Goal: Task Accomplishment & Management: Use online tool/utility

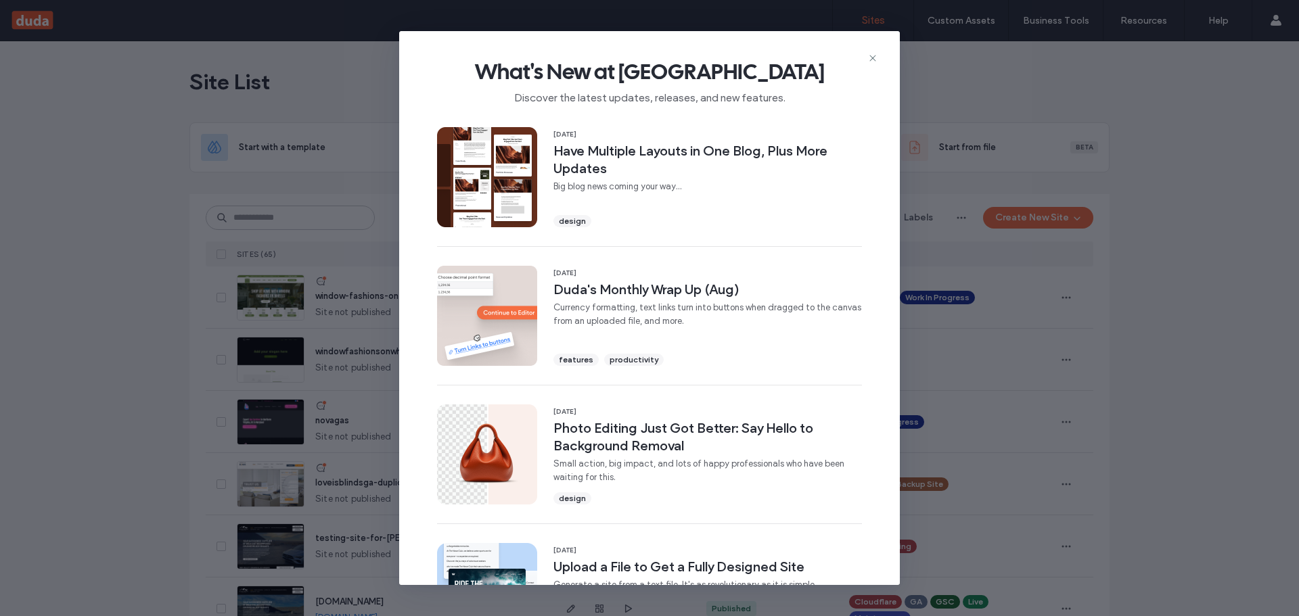
click at [870, 51] on div "What's New at Duda Discover the latest updates, releases, and new features." at bounding box center [649, 76] width 501 height 91
click at [878, 60] on div "What's New at Duda Discover the latest updates, releases, and new features." at bounding box center [649, 76] width 501 height 91
click at [870, 56] on icon at bounding box center [872, 58] width 11 height 11
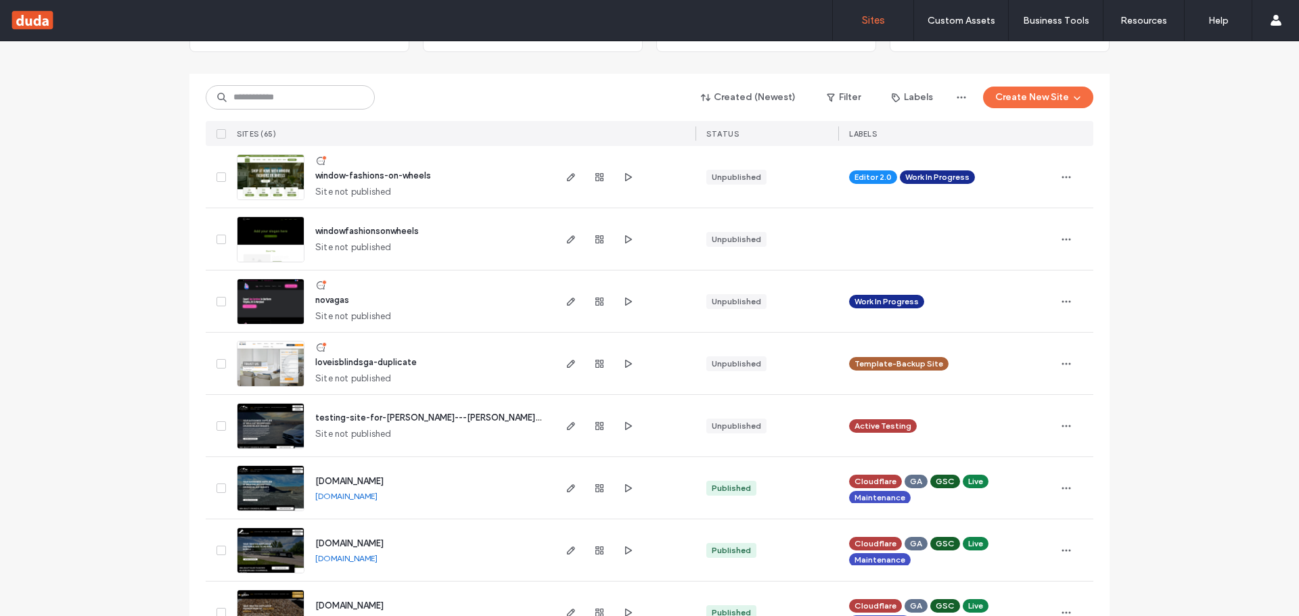
scroll to position [164, 0]
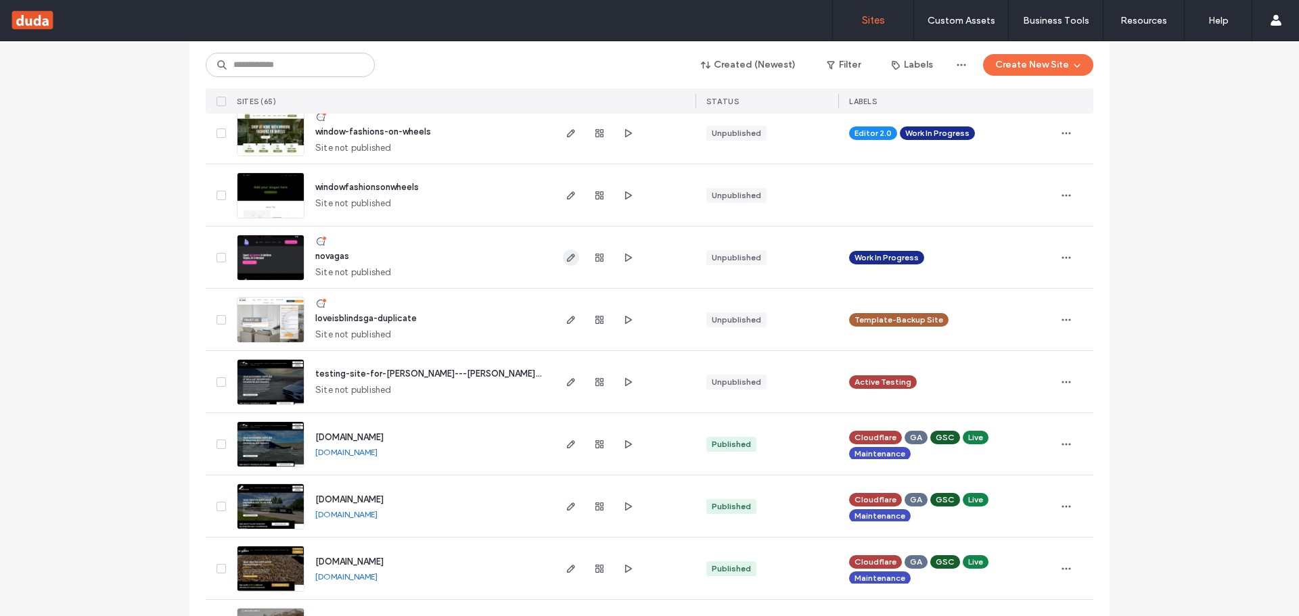
click at [566, 256] on icon "button" at bounding box center [571, 257] width 11 height 11
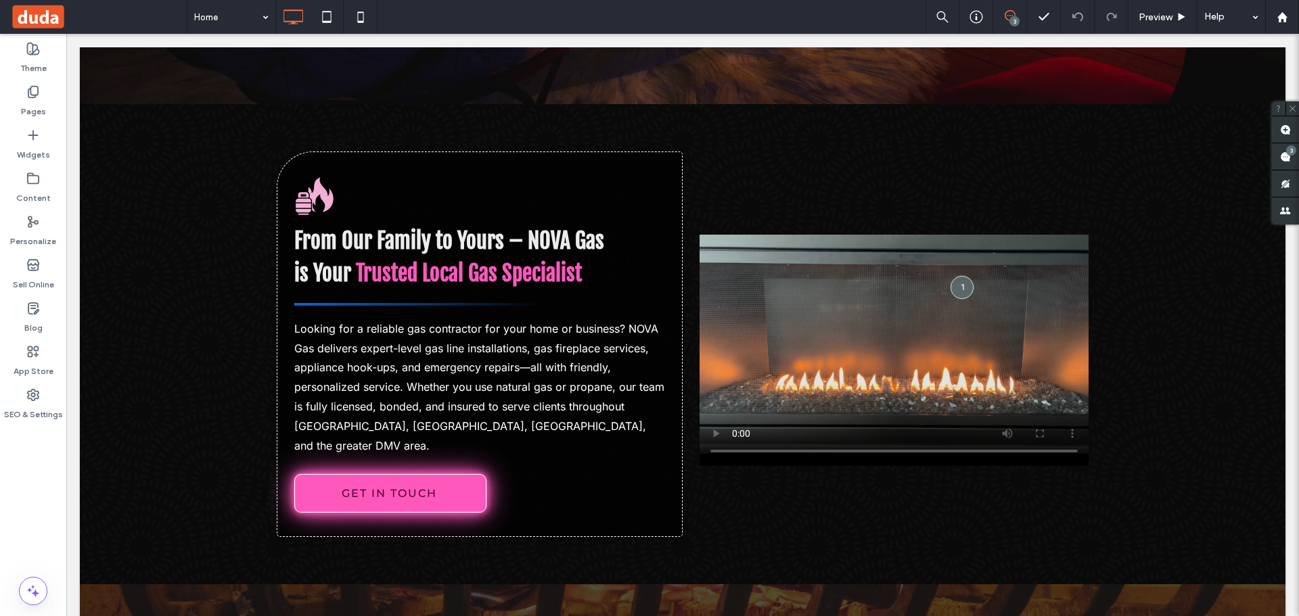
scroll to position [579, 0]
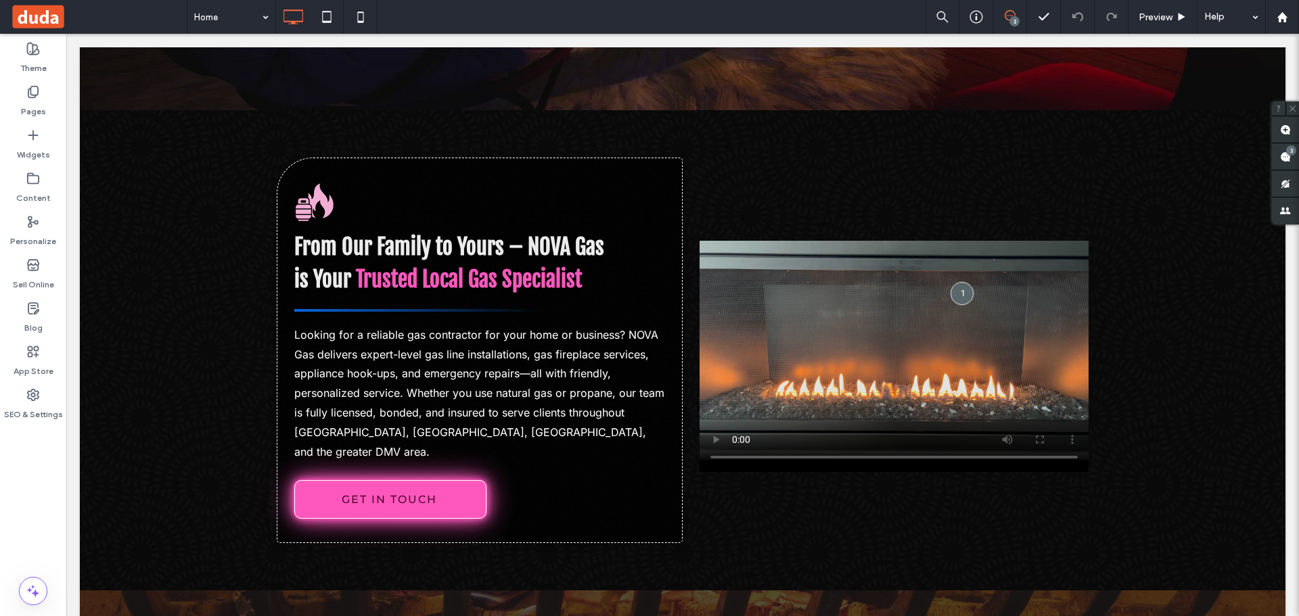
drag, startPoint x: 1295, startPoint y: 68, endPoint x: 1351, endPoint y: 181, distance: 126.8
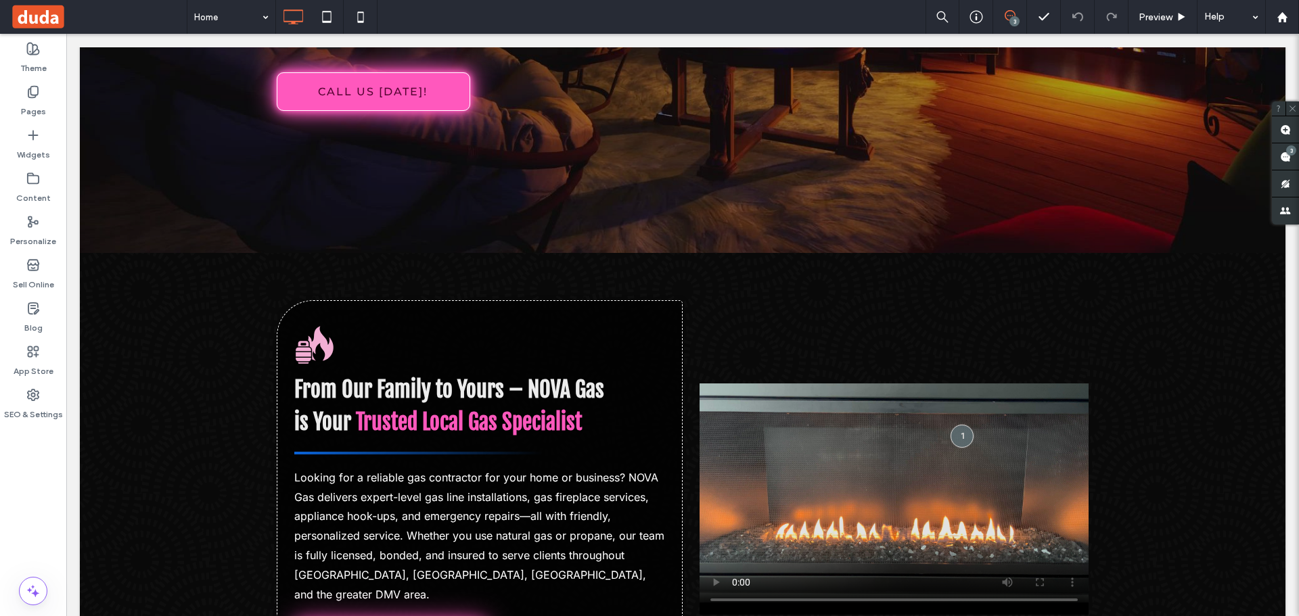
scroll to position [430, 0]
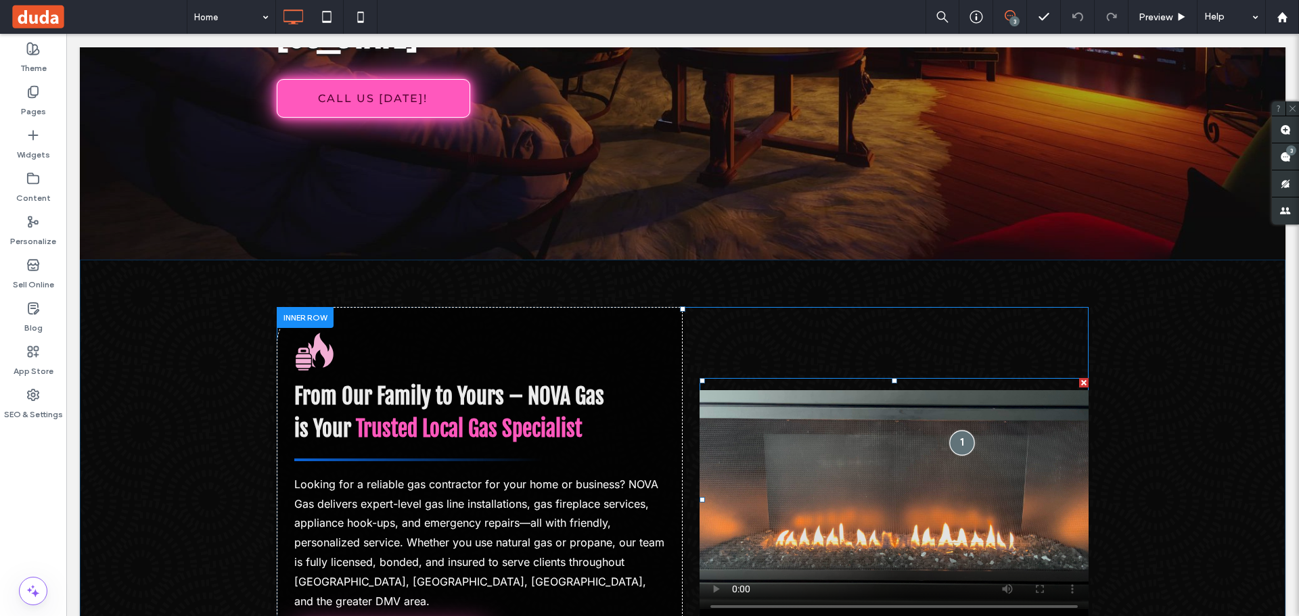
click at [957, 431] on div at bounding box center [962, 443] width 25 height 25
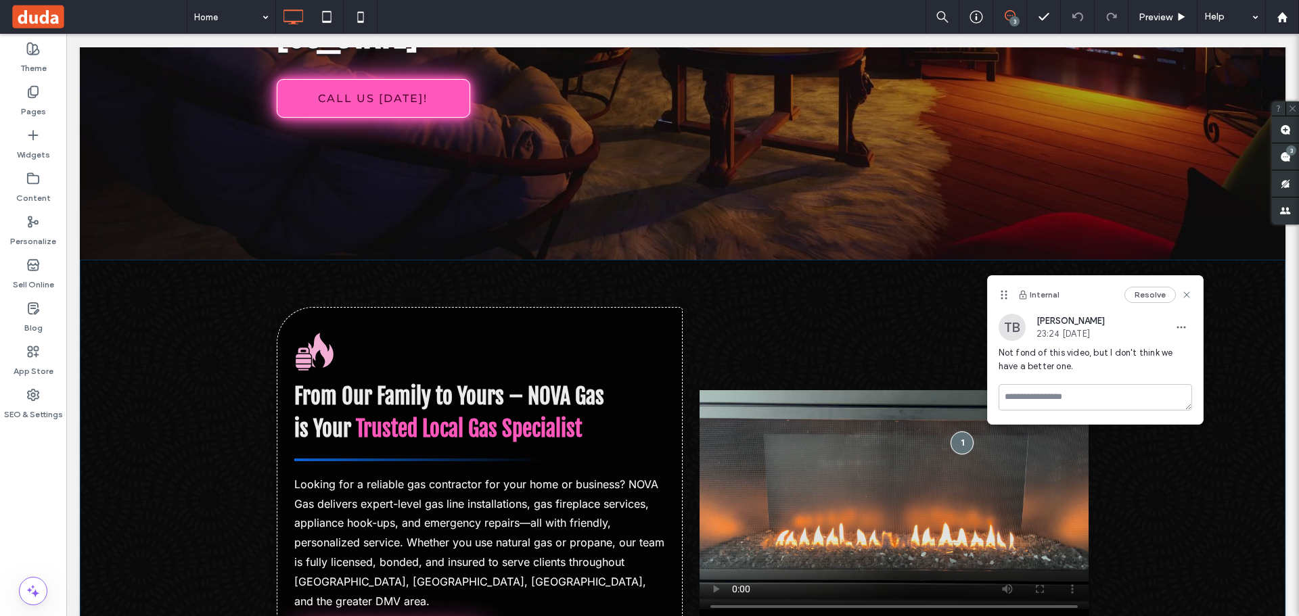
click at [1238, 429] on div "From Our Family to Yours – NOVA Gas is Your Trusted Local Gas Specialist Lookin…" at bounding box center [683, 500] width 1206 height 481
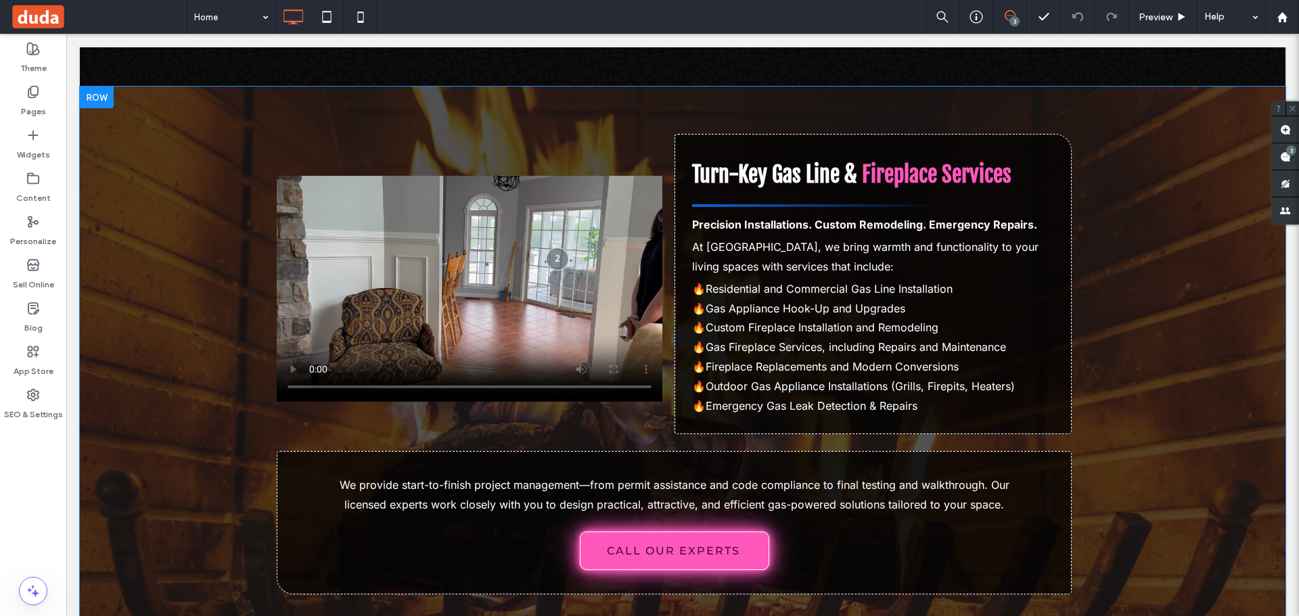
scroll to position [1129, 0]
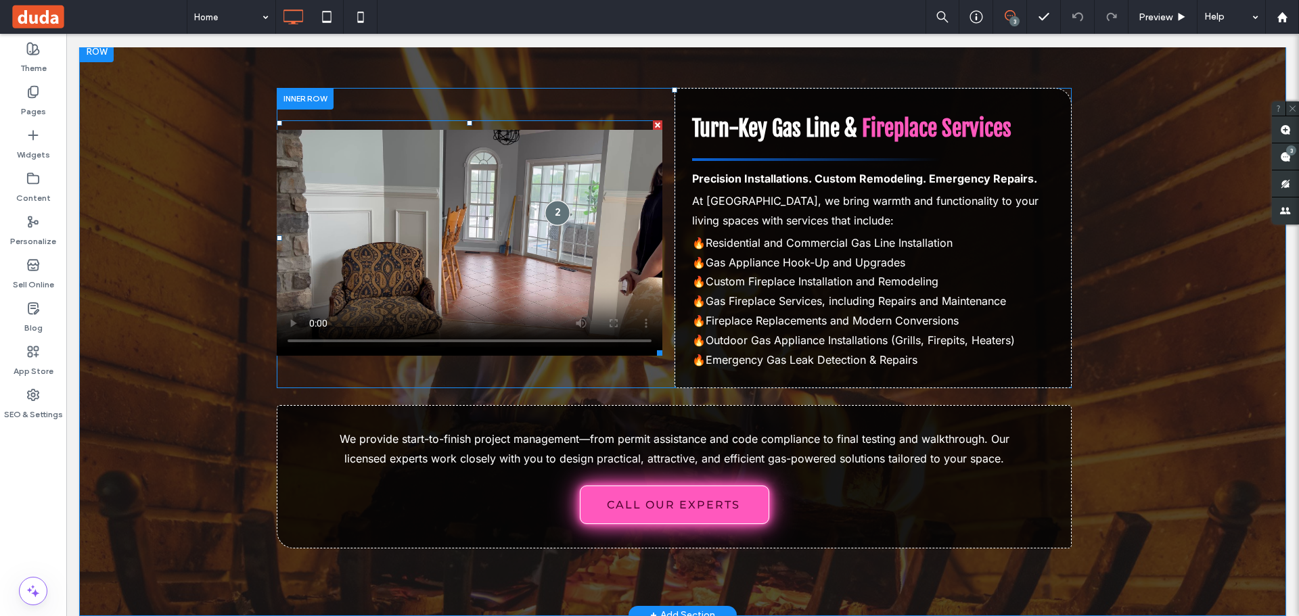
click at [553, 200] on div at bounding box center [557, 212] width 25 height 25
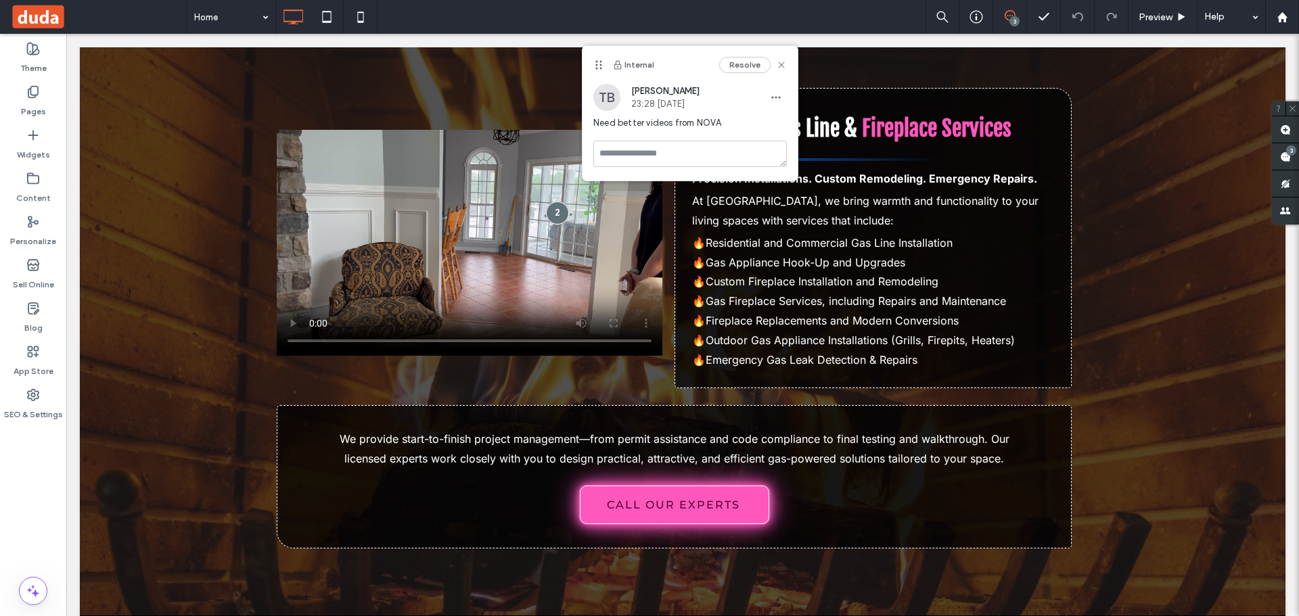
click at [18, 524] on div "Theme Pages Widgets Content Personalize Sell Online Blog App Store SEO & Settin…" at bounding box center [33, 325] width 66 height 583
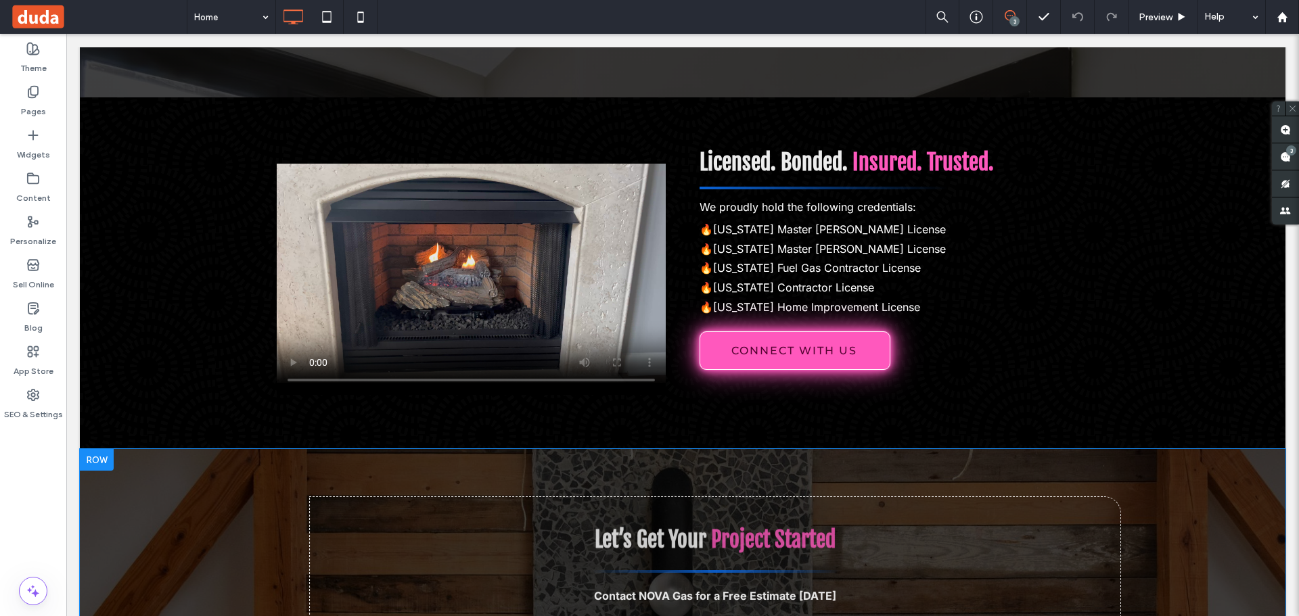
scroll to position [3473, 0]
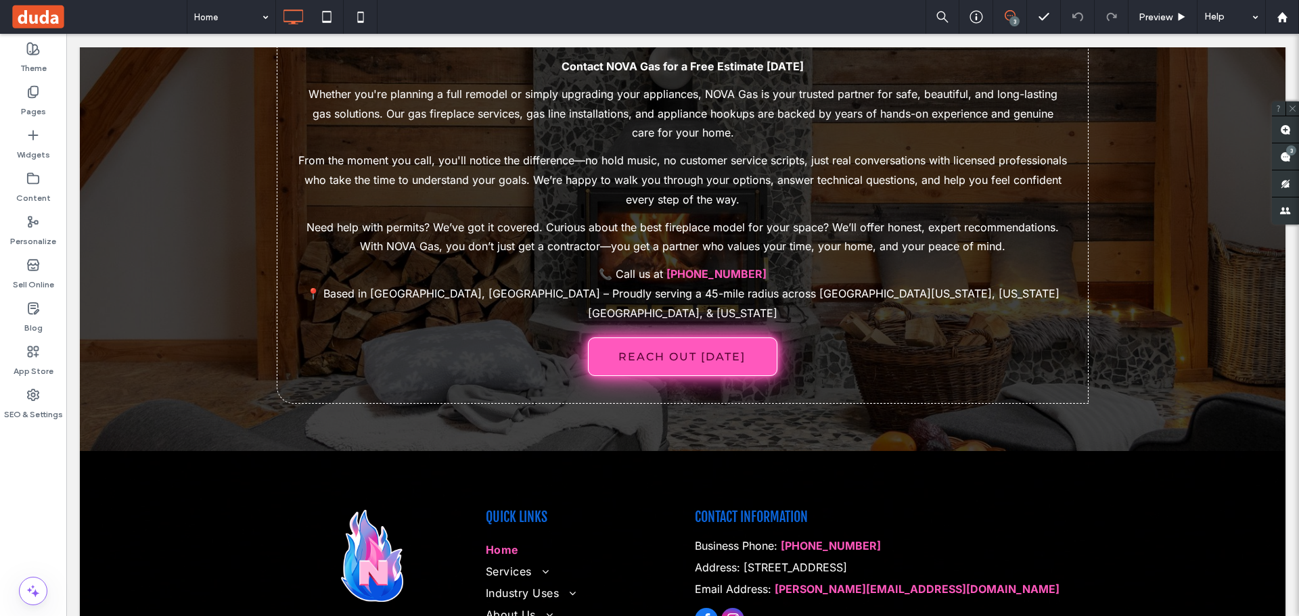
click at [16, 525] on div "Theme Pages Widgets Content Personalize Sell Online Blog App Store SEO & Settin…" at bounding box center [33, 325] width 66 height 583
click at [22, 499] on div "Theme Pages Widgets Content Personalize Sell Online Blog App Store SEO & Settin…" at bounding box center [33, 325] width 66 height 583
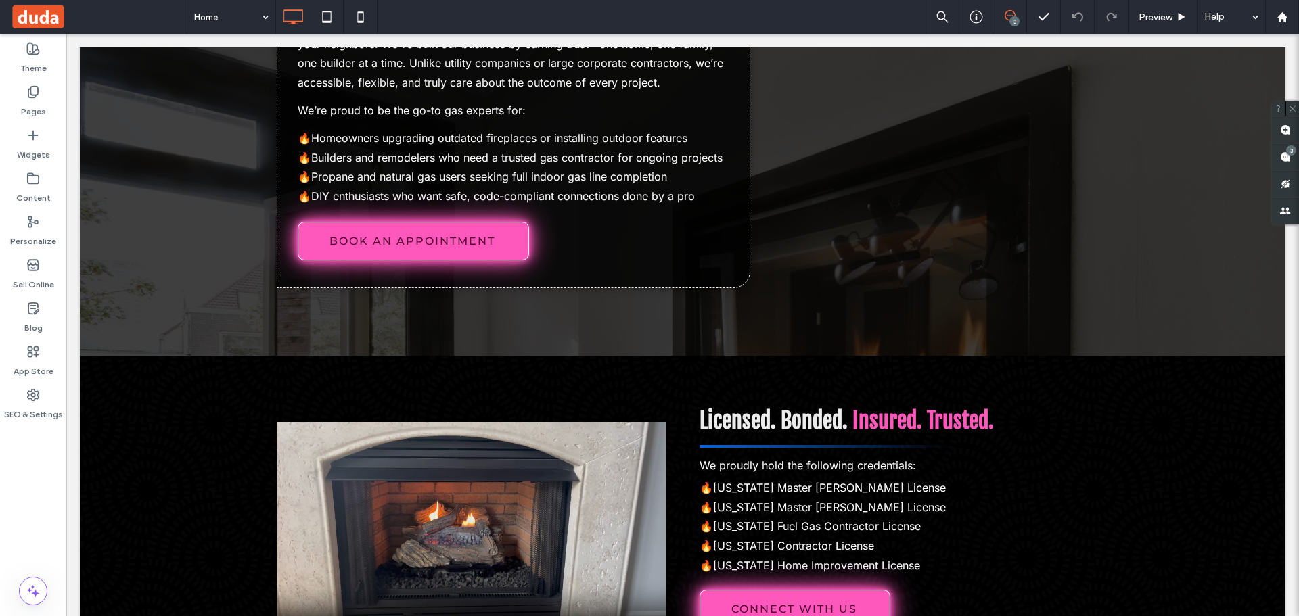
scroll to position [2680, 0]
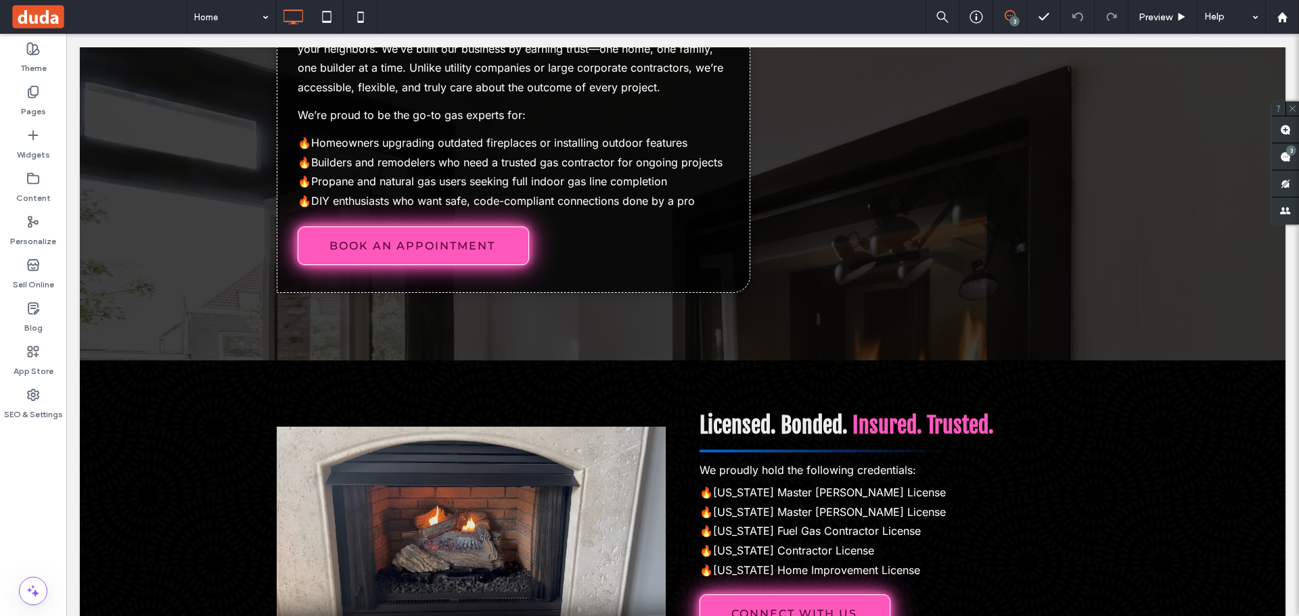
click at [0, 486] on div "Theme Pages Widgets Content Personalize Sell Online Blog App Store SEO & Settin…" at bounding box center [33, 325] width 66 height 583
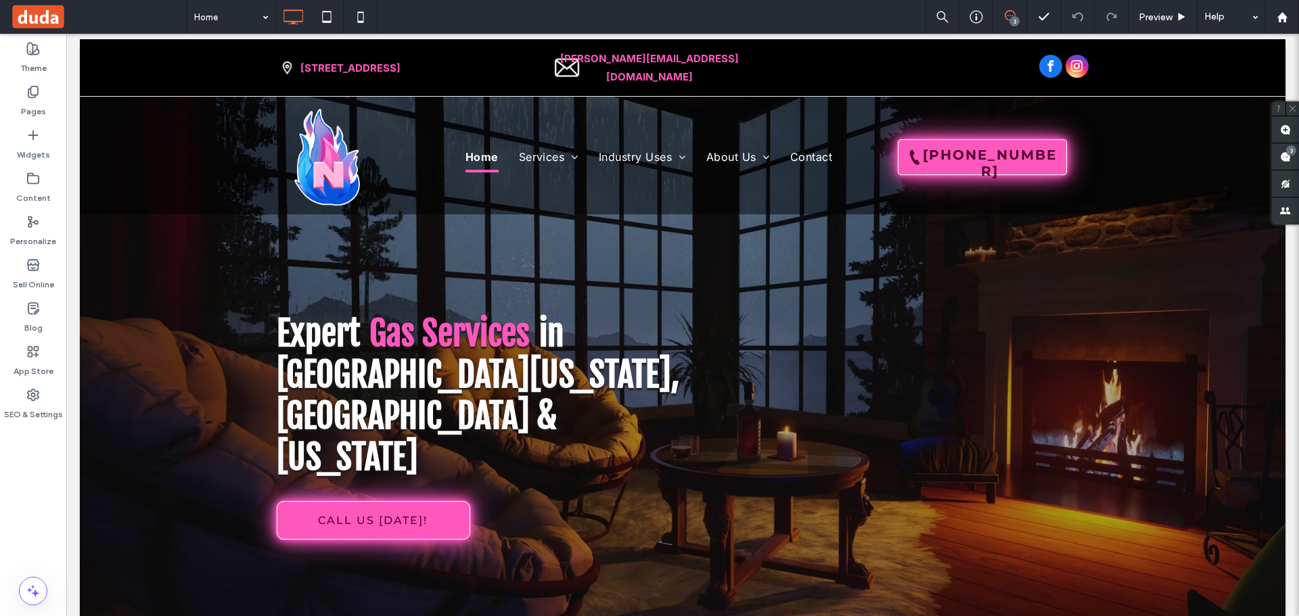
scroll to position [8, 0]
click at [57, 481] on div "Theme Pages Widgets Content Personalize Sell Online Blog App Store SEO & Settin…" at bounding box center [33, 325] width 66 height 583
click at [16, 474] on div "Theme Pages Widgets Content Personalize Sell Online Blog App Store SEO & Settin…" at bounding box center [33, 325] width 66 height 583
